Goal: Task Accomplishment & Management: Manage account settings

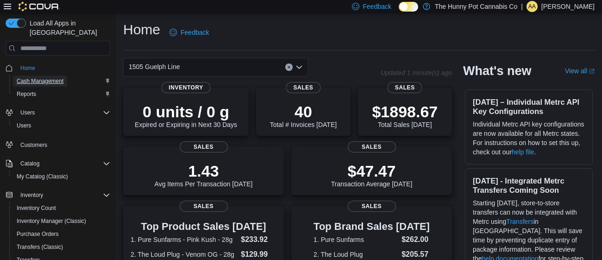
click at [53, 77] on span "Cash Management" at bounding box center [40, 80] width 47 height 7
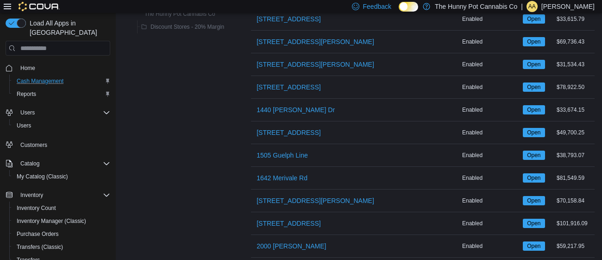
scroll to position [201, 0]
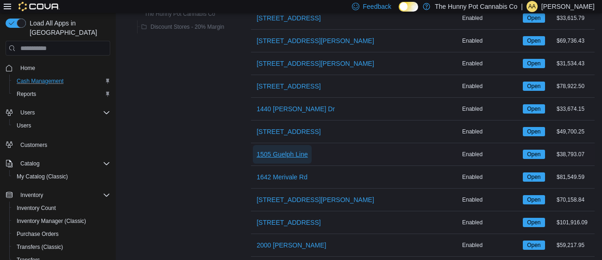
click at [305, 154] on span "1505 Guelph Line" at bounding box center [281, 153] width 51 height 9
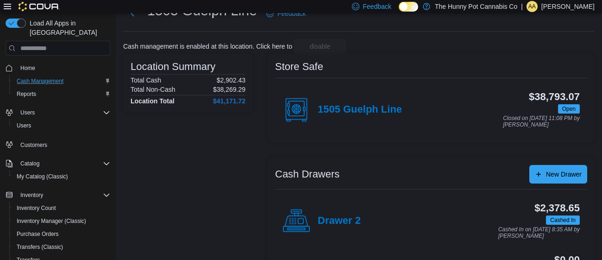
scroll to position [37, 0]
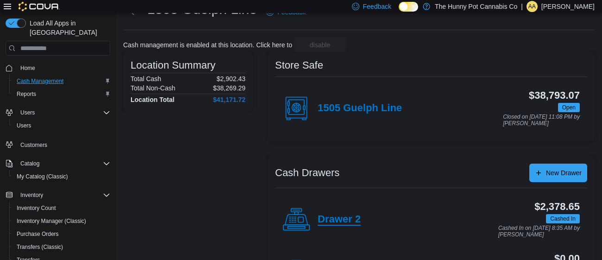
click at [324, 214] on h4 "Drawer 2" at bounding box center [338, 219] width 43 height 12
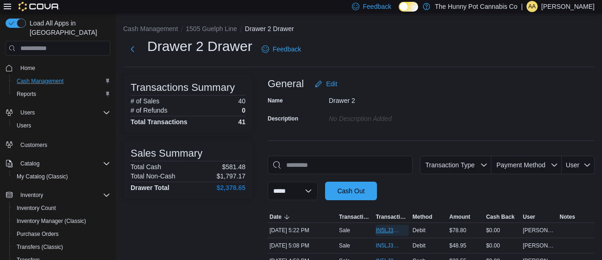
click at [384, 228] on span "IN5LJ3-5757306" at bounding box center [387, 229] width 24 height 7
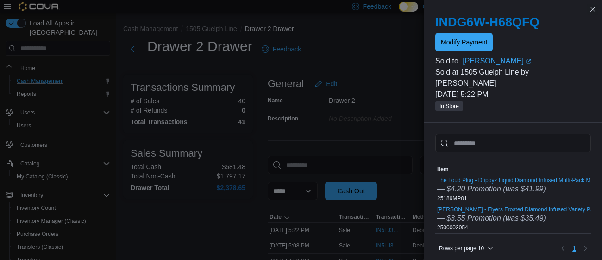
click at [461, 48] on span "Modify Payment" at bounding box center [464, 42] width 46 height 19
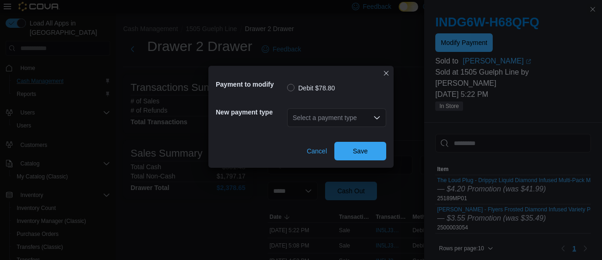
click at [379, 118] on icon "Open list of options" at bounding box center [376, 117] width 7 height 7
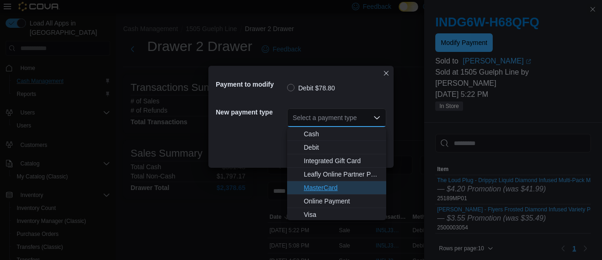
click at [327, 184] on span "MasterCard" at bounding box center [342, 187] width 77 height 9
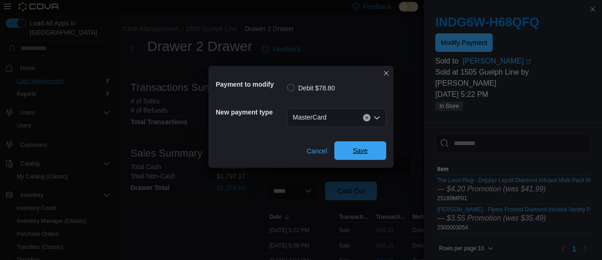
click at [356, 155] on span "Save" at bounding box center [360, 150] width 15 height 9
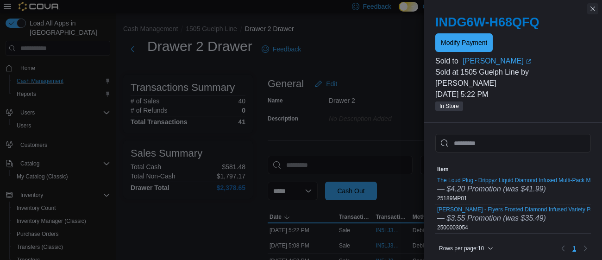
click at [590, 10] on button "Close this dialog" at bounding box center [592, 8] width 11 height 11
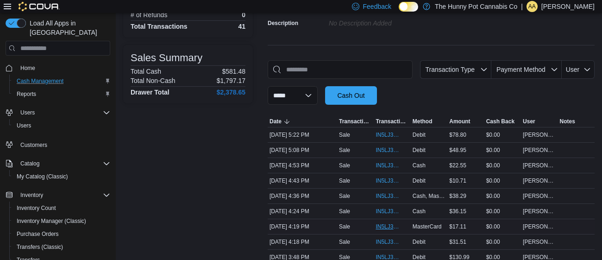
scroll to position [97, 0]
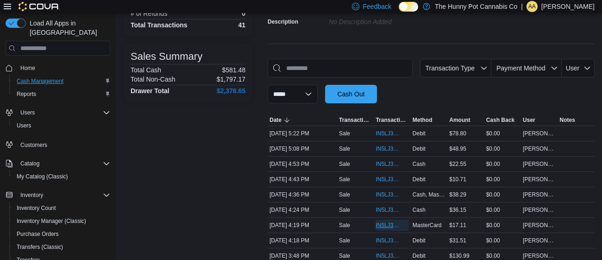
click at [386, 224] on span "IN5LJ3-5756757" at bounding box center [387, 224] width 24 height 7
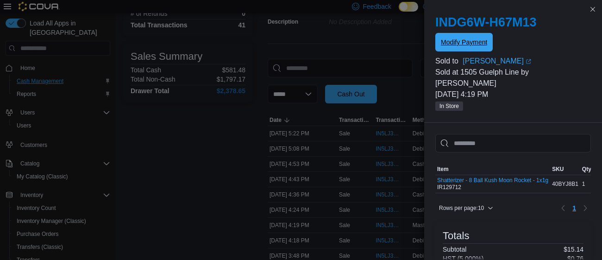
click at [475, 44] on span "Modify Payment" at bounding box center [464, 41] width 46 height 9
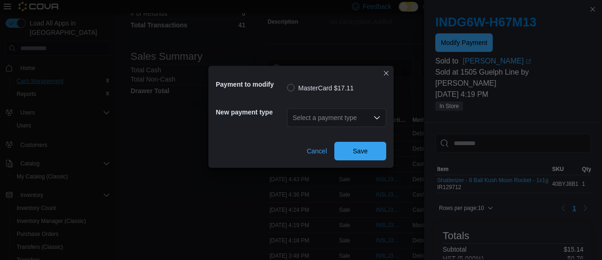
click at [368, 118] on div "Select a payment type" at bounding box center [336, 117] width 99 height 19
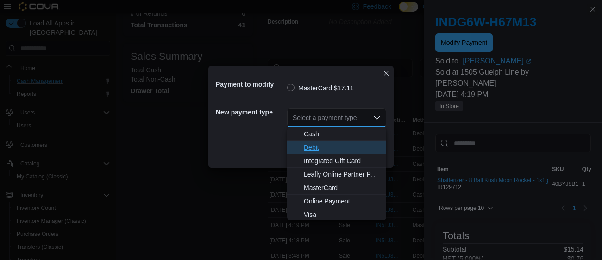
click at [314, 149] on span "Debit" at bounding box center [342, 147] width 77 height 9
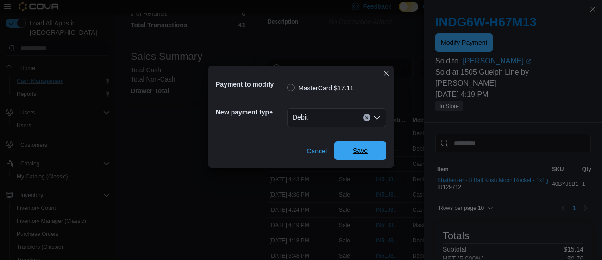
click at [362, 146] on span "Save" at bounding box center [360, 150] width 15 height 9
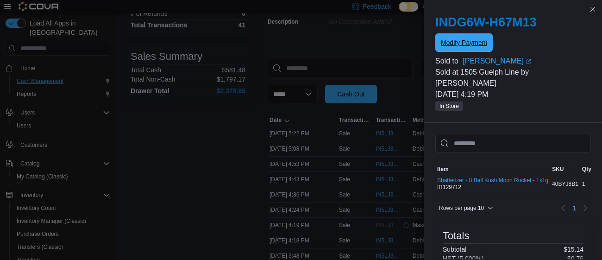
scroll to position [0, 0]
click at [594, 9] on button "Close this dialog" at bounding box center [592, 8] width 11 height 11
click at [594, 9] on button "Close this dialog" at bounding box center [592, 9] width 11 height 11
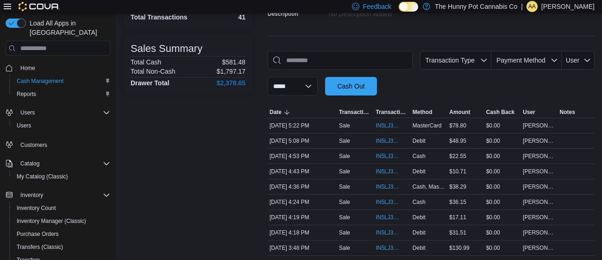
scroll to position [107, 0]
